Goal: Information Seeking & Learning: Learn about a topic

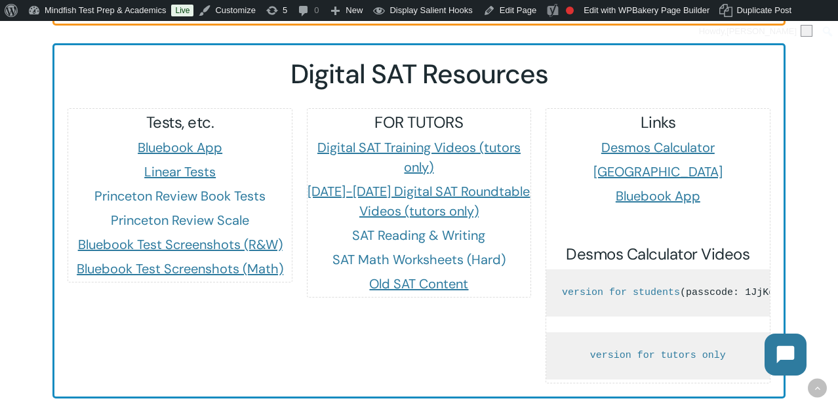
scroll to position [1249, 0]
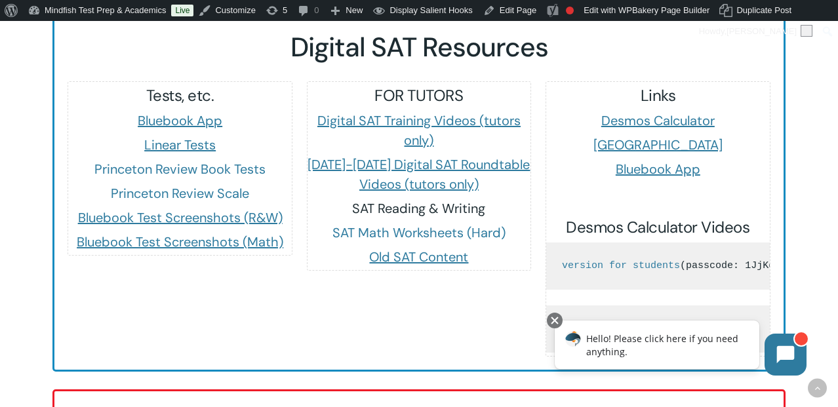
click at [376, 200] on link "SAT Reading & Writing" at bounding box center [418, 208] width 133 height 17
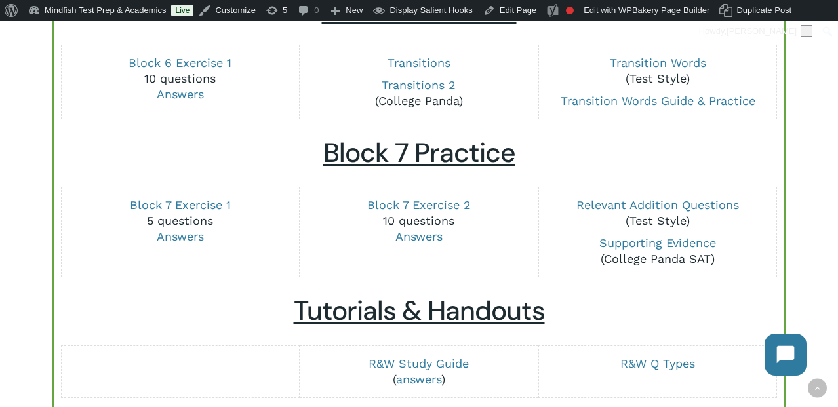
scroll to position [1635, 0]
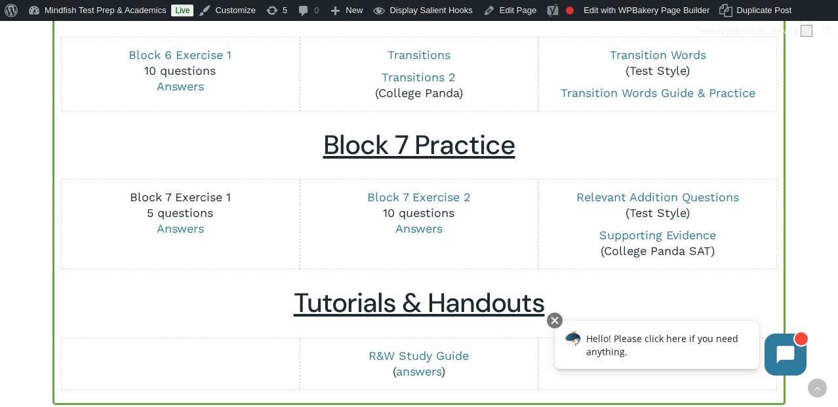
click at [205, 196] on link "Block 7 Exercise 1" at bounding box center [180, 197] width 101 height 14
click at [192, 235] on link "Answers" at bounding box center [180, 229] width 47 height 14
click at [431, 195] on link "Block 7 Exercise 2" at bounding box center [419, 197] width 104 height 14
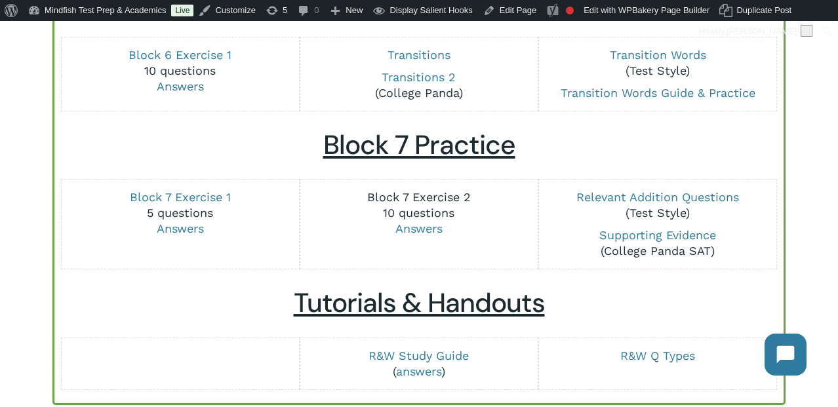
click at [440, 198] on link "Block 7 Exercise 2" at bounding box center [419, 197] width 104 height 14
click at [424, 231] on link "Answers" at bounding box center [418, 229] width 47 height 14
